Goal: Task Accomplishment & Management: Manage account settings

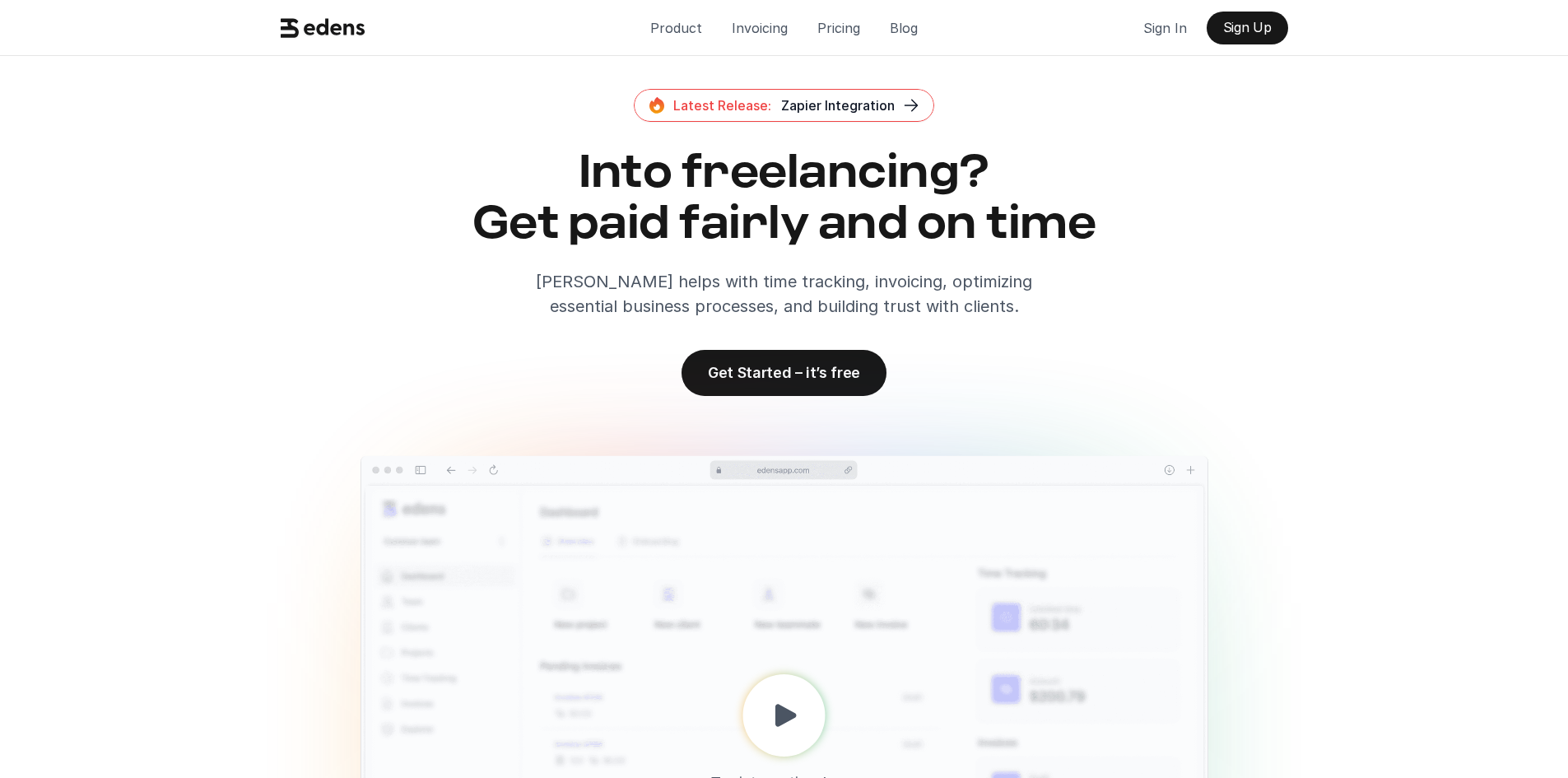
drag, startPoint x: 1277, startPoint y: 379, endPoint x: 1287, endPoint y: 279, distance: 100.5
click at [1278, 377] on div "Latest Release: Zapier Integration Into freelancing? Get paid fairly and on tim…" at bounding box center [784, 243] width 1047 height 307
click at [1404, 206] on div "Product Invoicing Pricing Blog Sign In Sign Up Latest Release: Zapier Integrati…" at bounding box center [784, 563] width 1568 height 1126
click at [1158, 31] on p "Sign In" at bounding box center [1165, 28] width 43 height 24
